Goal: Communication & Community: Answer question/provide support

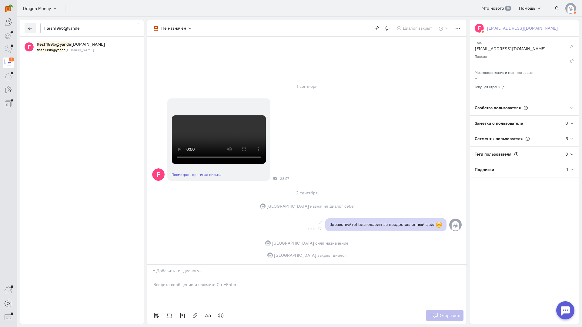
click at [38, 28] on div "Flesh1996@yande" at bounding box center [82, 28] width 124 height 17
click at [33, 29] on button "button" at bounding box center [30, 28] width 11 height 10
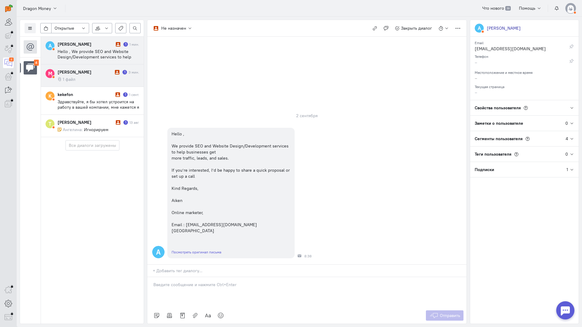
click at [88, 69] on div "[PERSON_NAME]" at bounding box center [86, 72] width 56 height 6
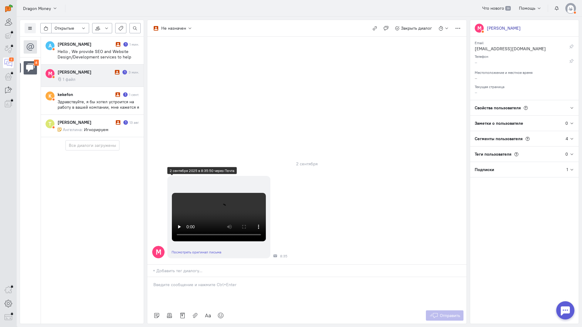
scroll to position [30, 0]
click at [173, 198] on video at bounding box center [219, 217] width 94 height 48
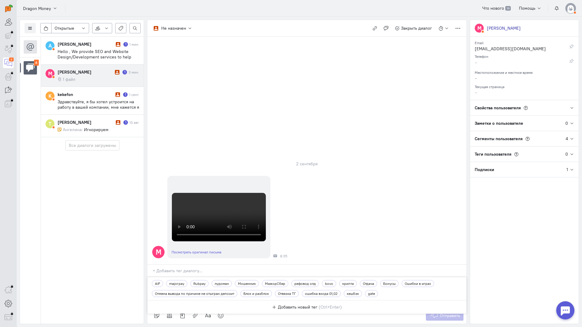
click at [195, 268] on input "text" at bounding box center [310, 271] width 314 height 6
click at [234, 193] on video at bounding box center [219, 217] width 94 height 48
